Goal: Information Seeking & Learning: Obtain resource

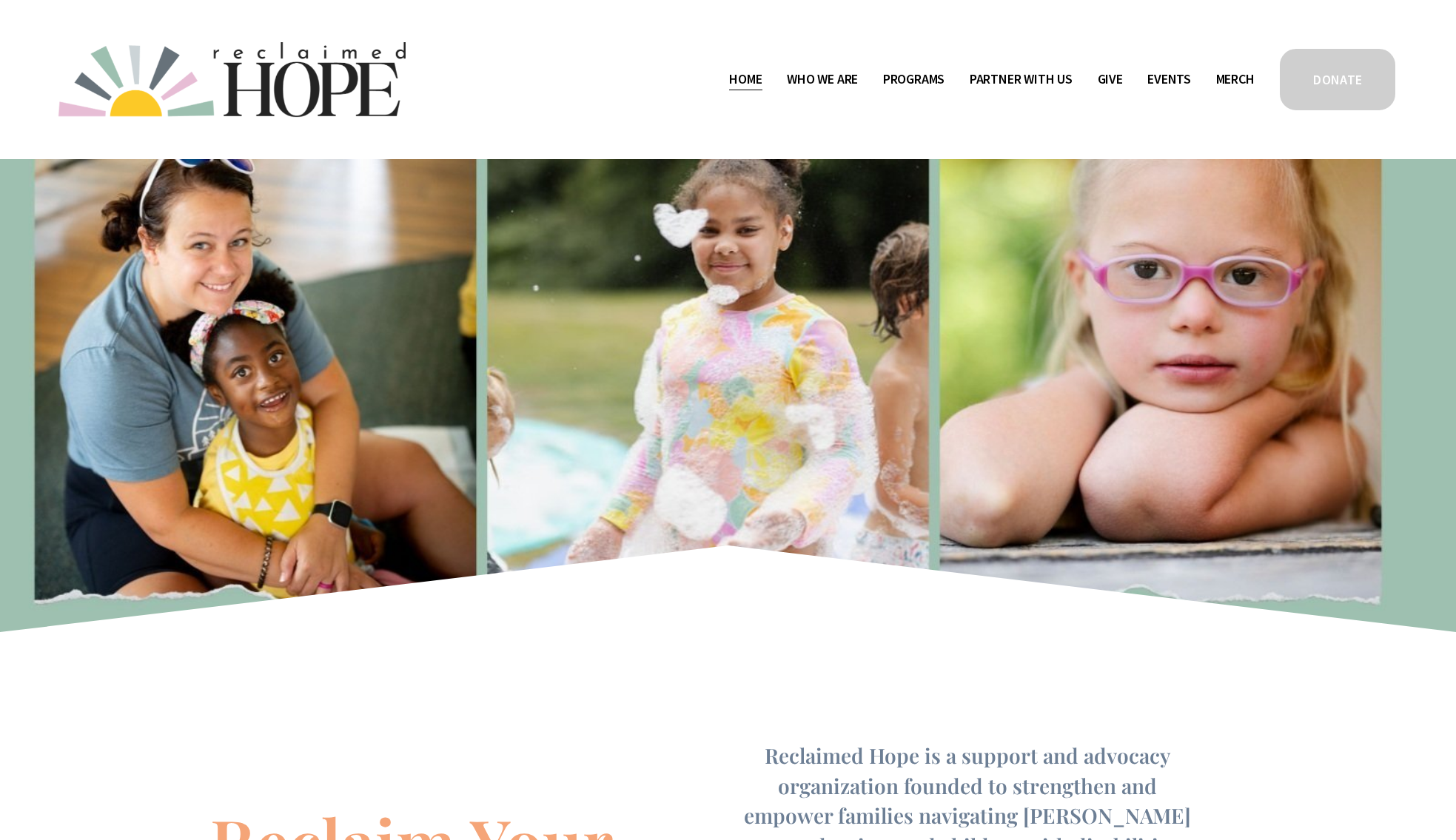
click at [1222, 81] on link "Merch" at bounding box center [1235, 79] width 38 height 23
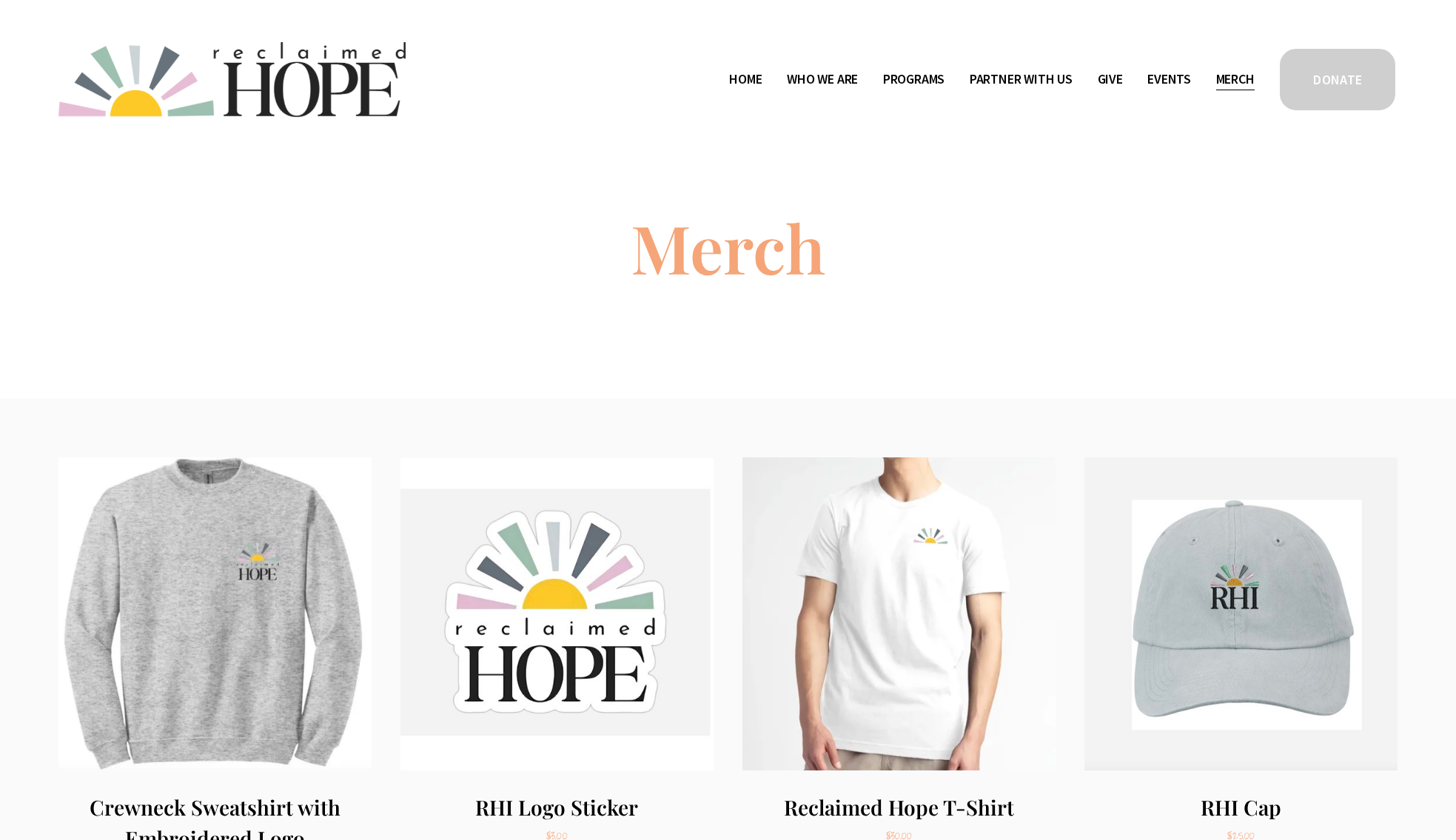
click at [0, 0] on span "Public Documents" at bounding box center [0, 0] width 0 height 0
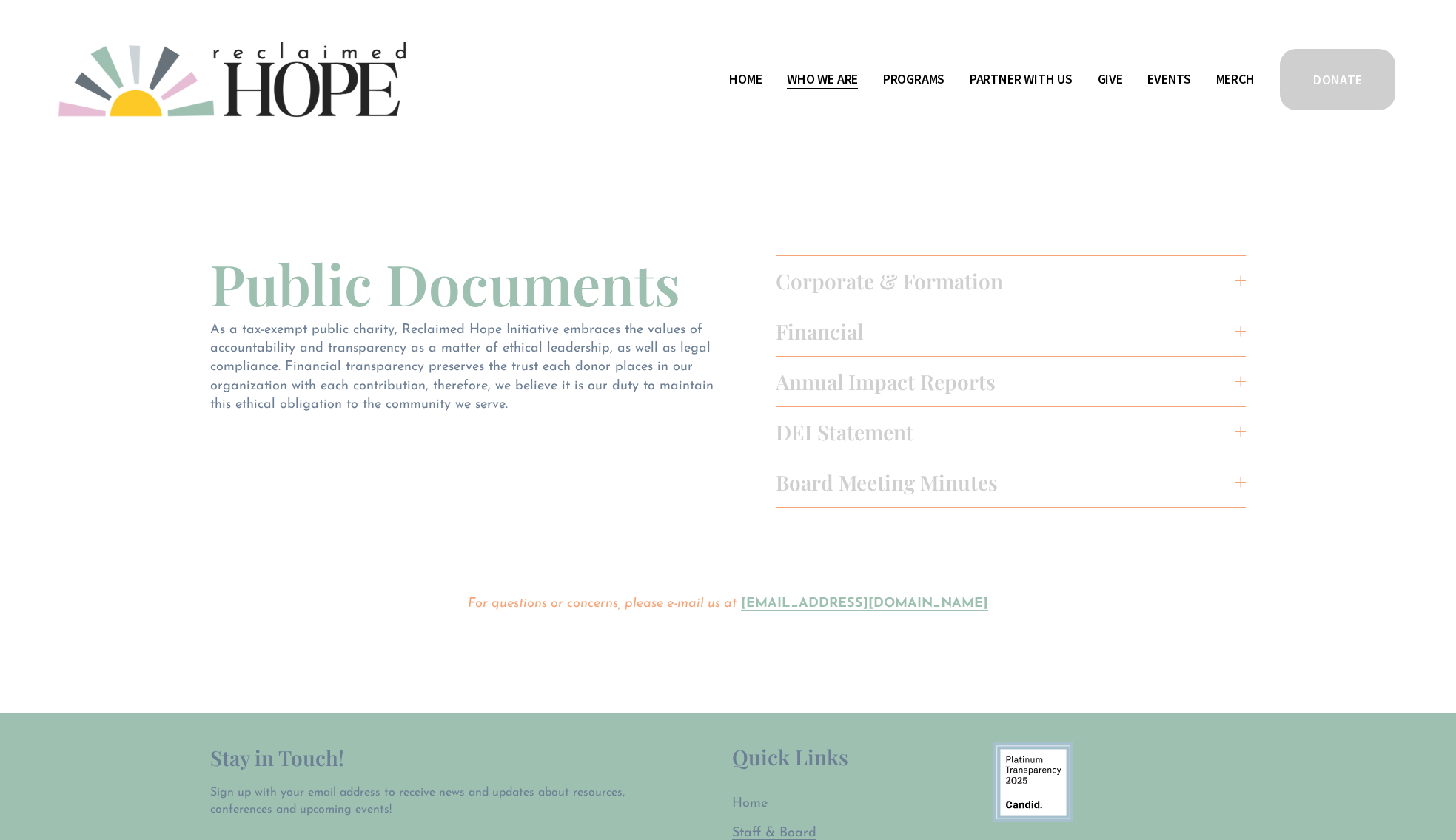
click at [840, 280] on span "Corporate & Formation" at bounding box center [1006, 280] width 461 height 27
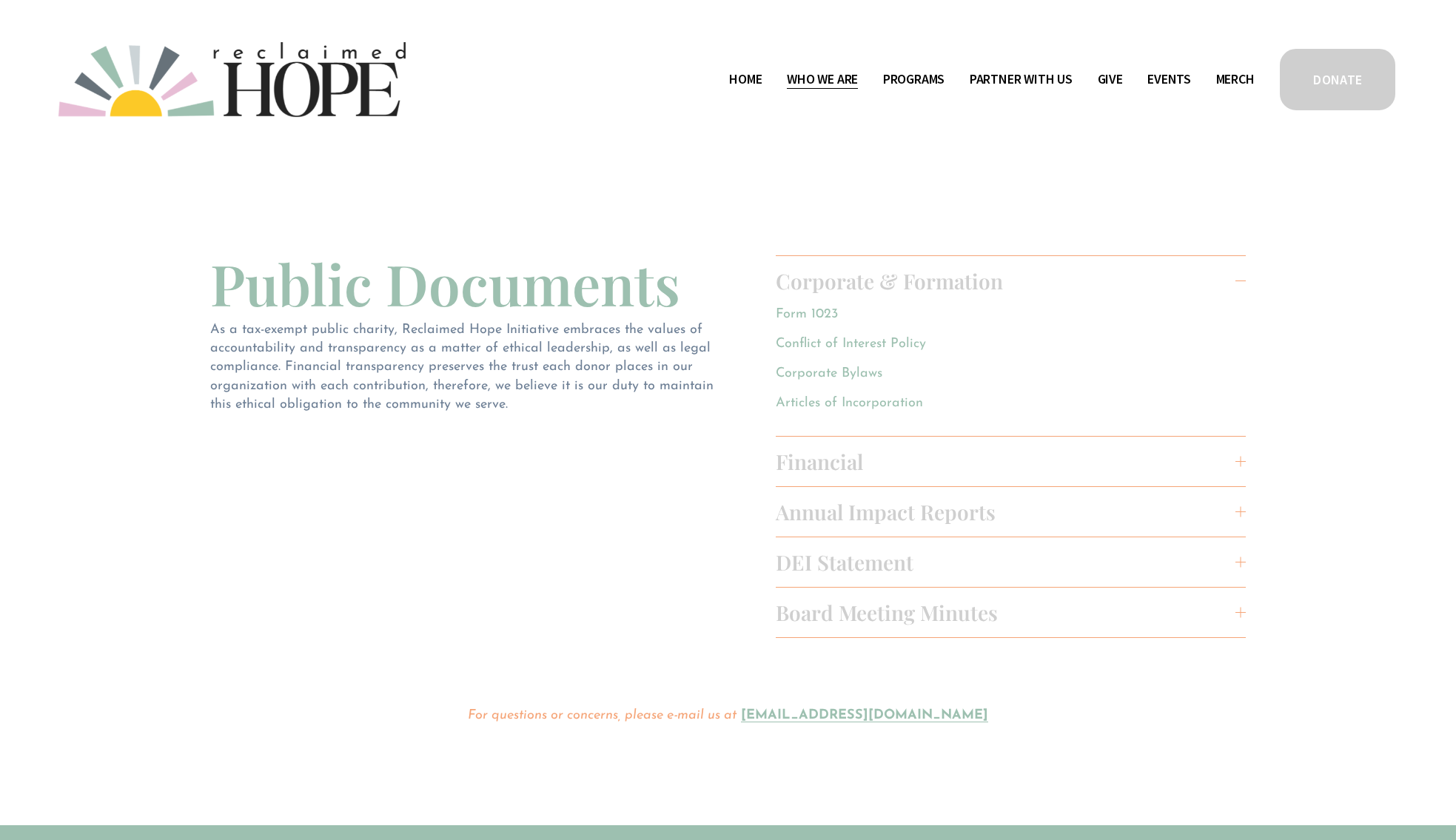
click at [814, 458] on span "Financial" at bounding box center [1006, 461] width 461 height 27
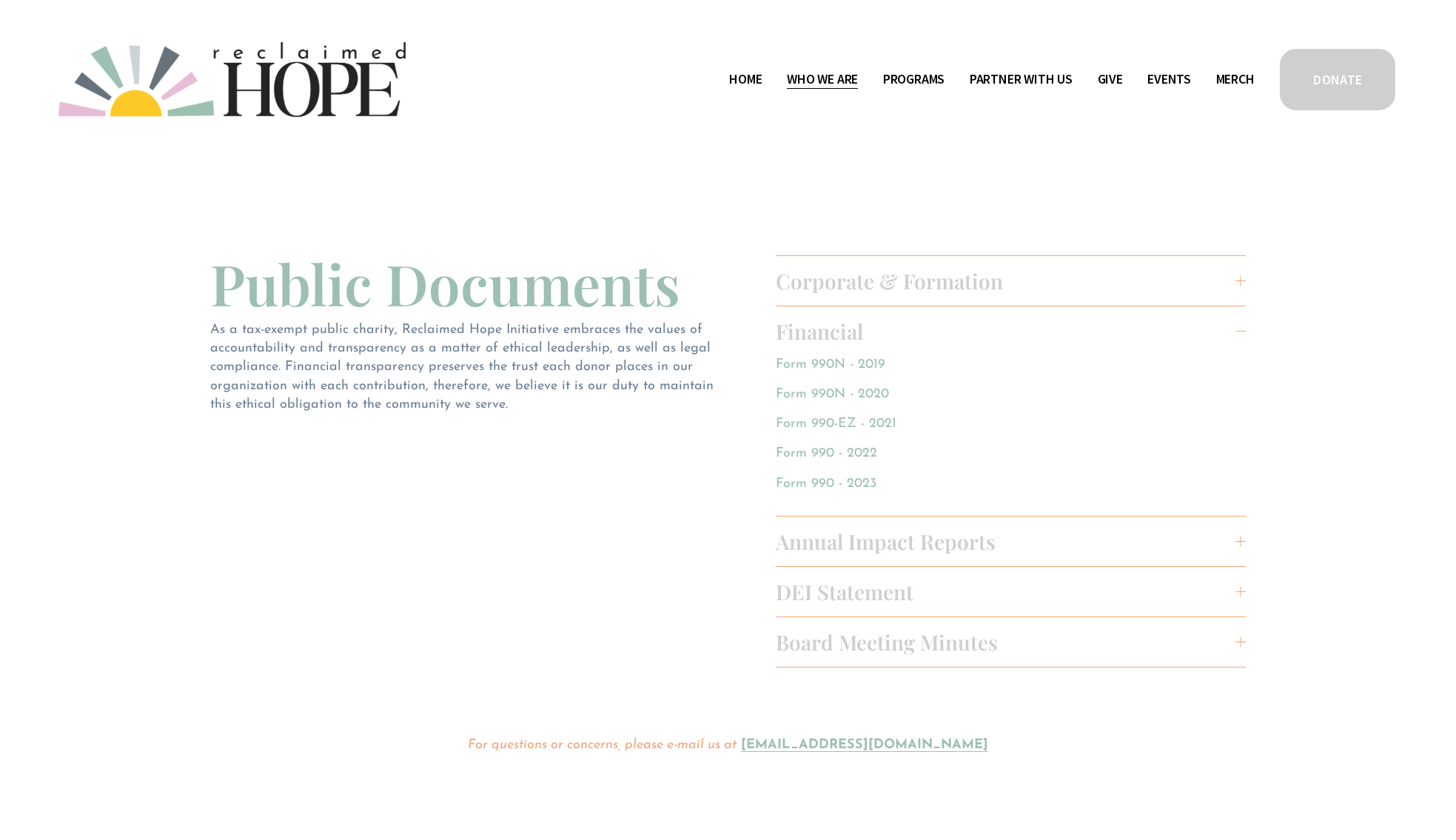
click at [816, 548] on span "Annual Impact Reports" at bounding box center [1006, 541] width 461 height 27
click at [818, 599] on span "DEI Statement" at bounding box center [1006, 591] width 461 height 27
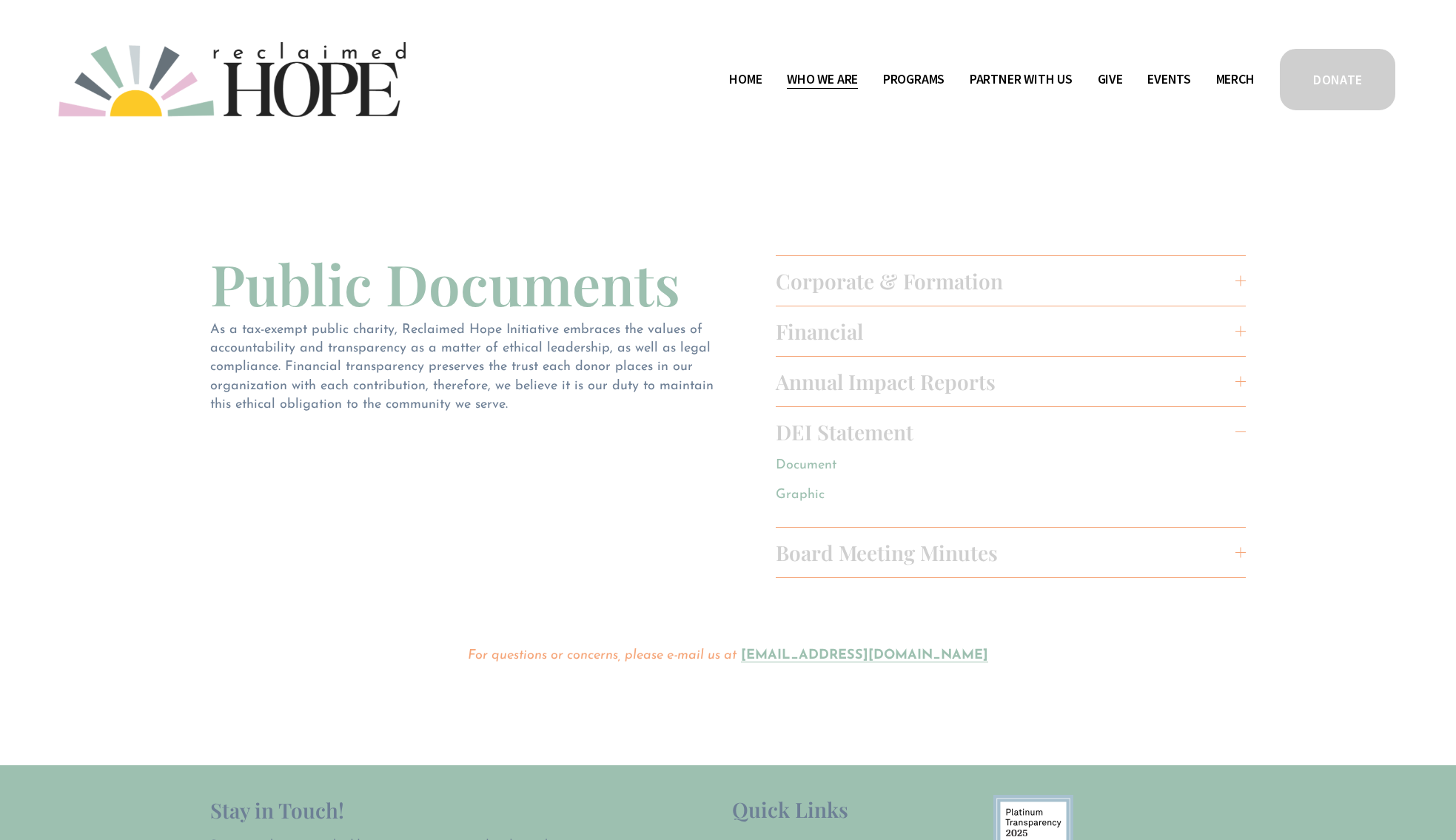
click at [802, 493] on link "Graphic" at bounding box center [800, 495] width 49 height 13
click at [896, 548] on span "Board Meeting Minutes" at bounding box center [1006, 552] width 461 height 27
